Goal: Find specific page/section: Find specific page/section

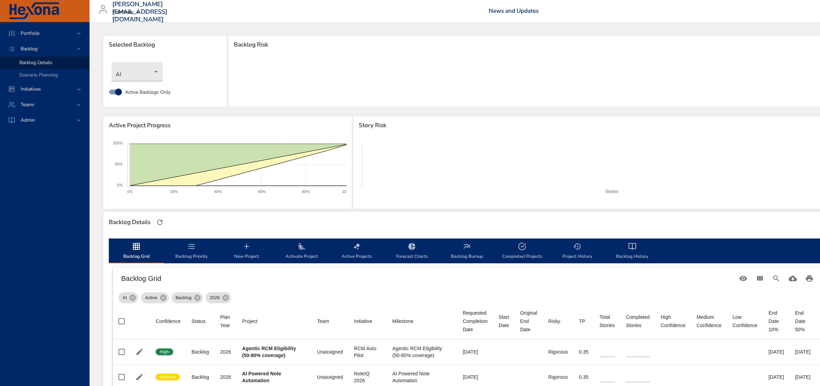
scroll to position [129, 73]
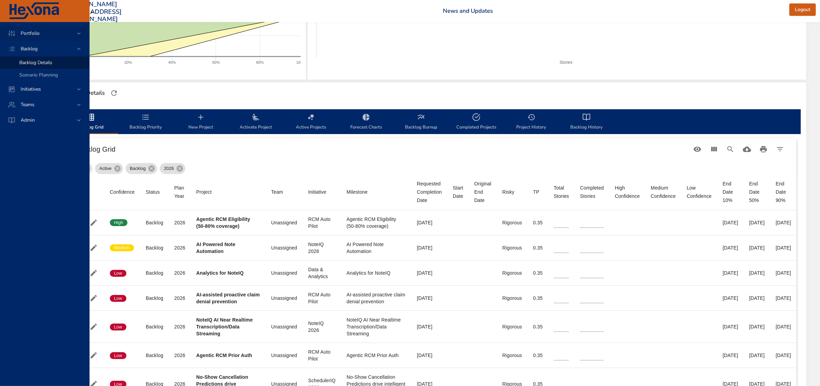
click at [38, 35] on span "Portfolio" at bounding box center [30, 33] width 30 height 7
click at [47, 69] on span "Initiative Dashboard" at bounding box center [40, 71] width 43 height 7
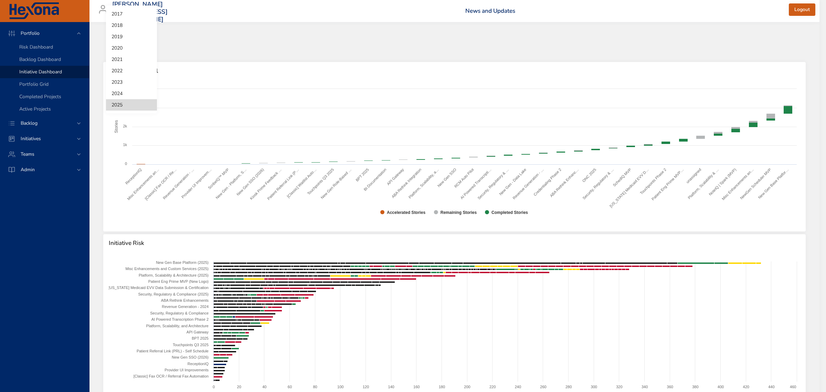
click at [110, 47] on body "Portfolio Risk Dashboard Backlog Dashboard Initiative Dashboard Portfolio Grid …" at bounding box center [413, 196] width 826 height 392
click at [194, 41] on div at bounding box center [413, 196] width 826 height 392
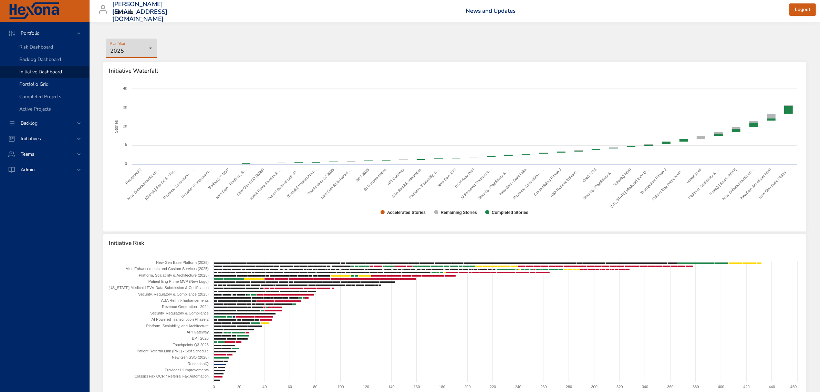
click at [37, 84] on span "Portfolio Grid" at bounding box center [33, 84] width 29 height 7
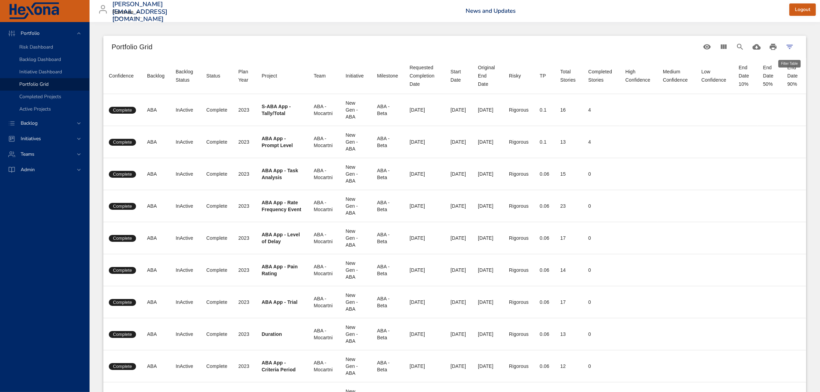
click at [788, 45] on icon "Filter Table" at bounding box center [789, 47] width 8 height 8
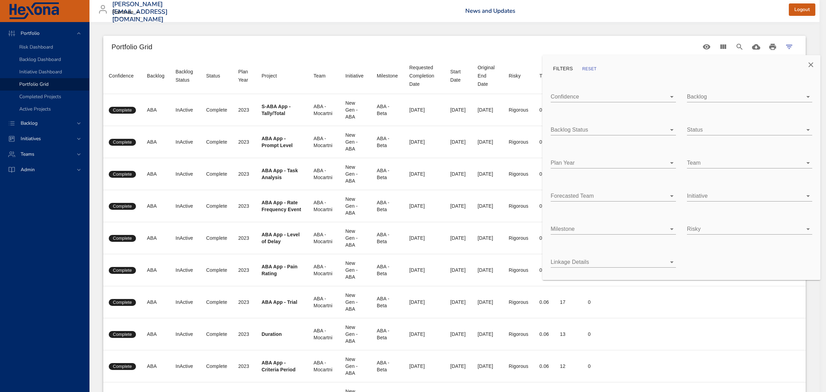
click at [610, 161] on body "Portfolio Risk Dashboard Backlog Dashboard Initiative Dashboard Portfolio Grid …" at bounding box center [413, 196] width 826 height 392
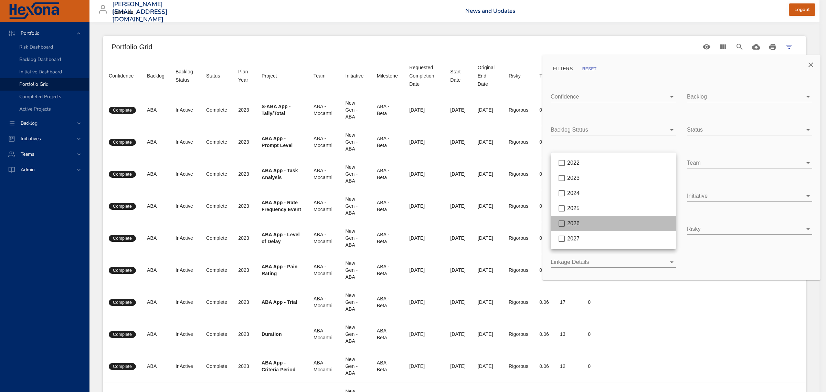
click at [578, 223] on span "2026" at bounding box center [573, 223] width 12 height 6
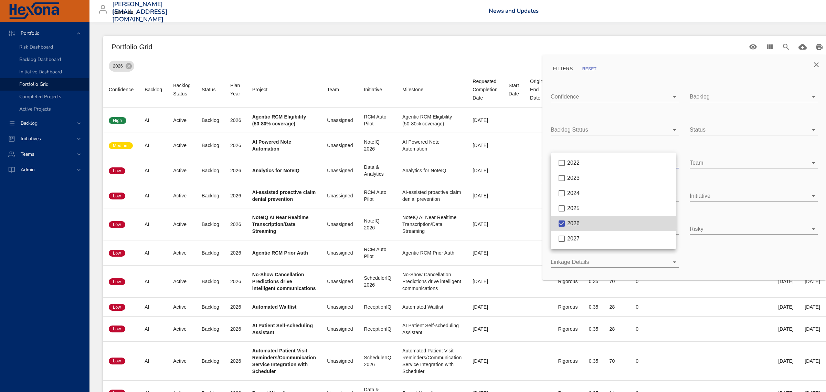
click at [817, 64] on div at bounding box center [413, 196] width 826 height 392
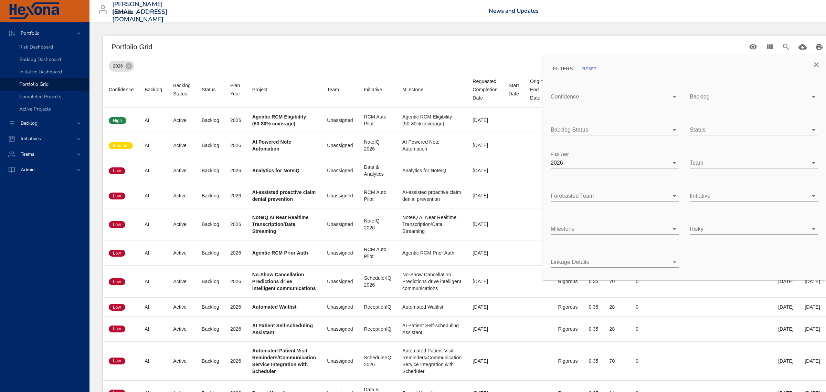
click at [711, 44] on div at bounding box center [413, 196] width 826 height 392
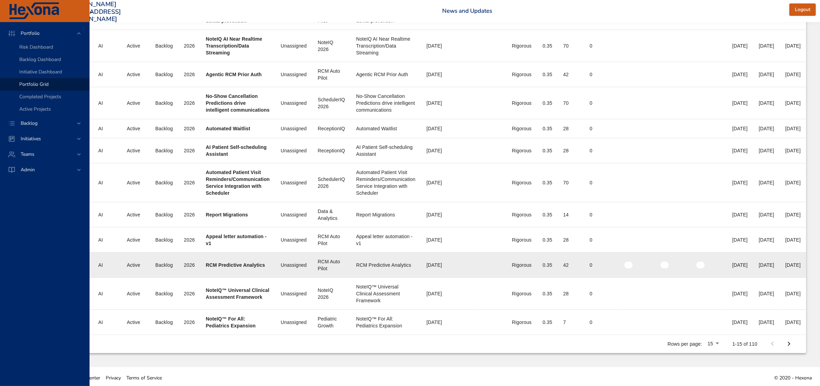
scroll to position [182, 74]
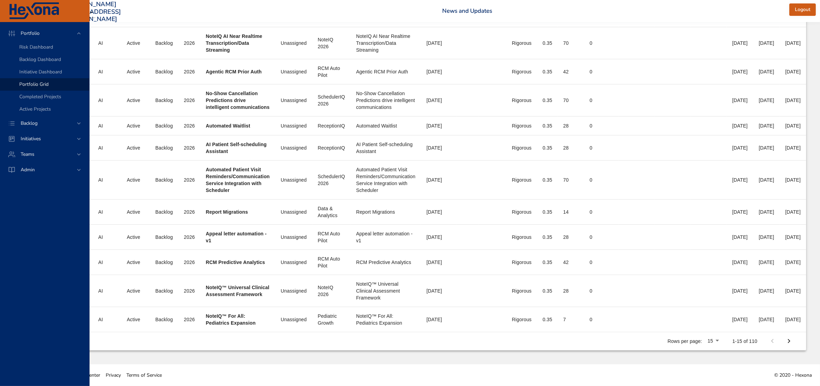
click at [792, 338] on icon "Next Page" at bounding box center [788, 341] width 8 height 8
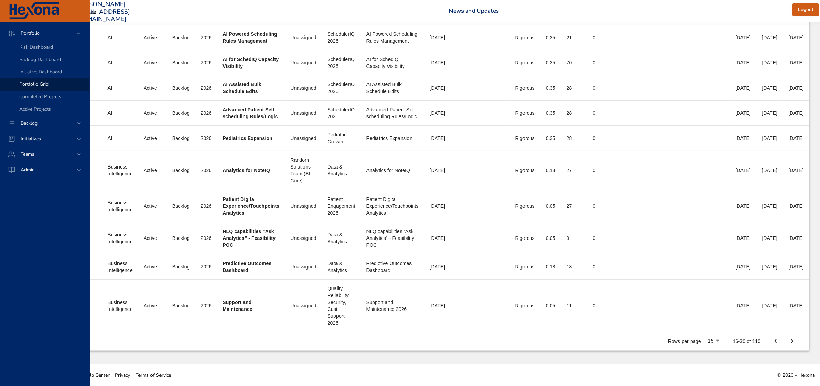
scroll to position [257, 67]
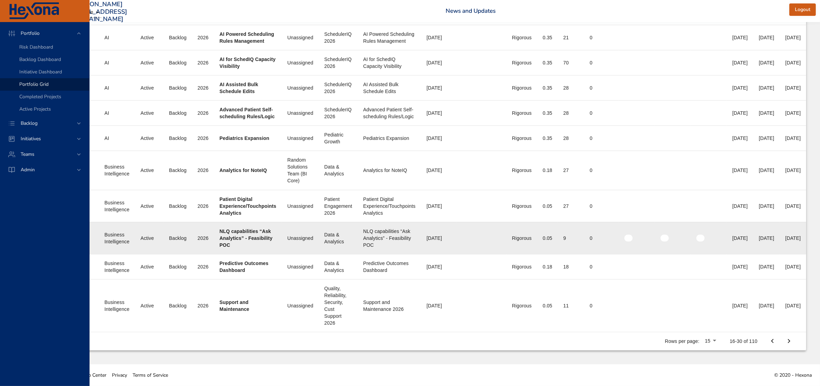
click at [791, 340] on icon "Next Page" at bounding box center [788, 341] width 8 height 8
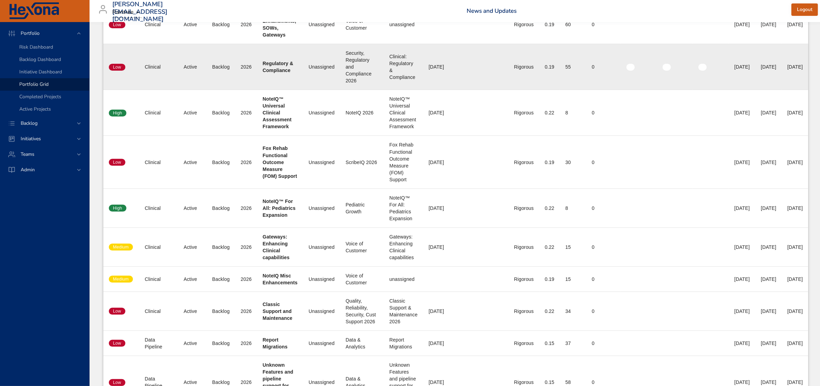
scroll to position [374, 0]
